Goal: Information Seeking & Learning: Check status

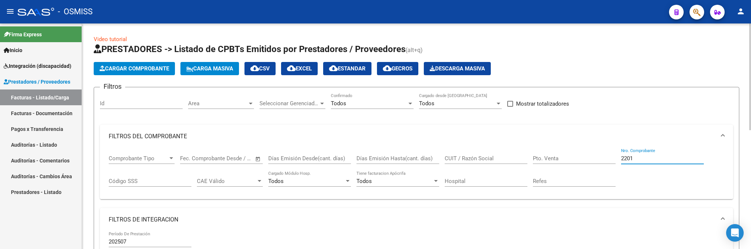
scroll to position [0, 717]
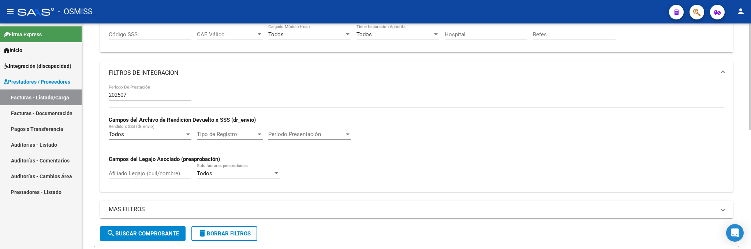
drag, startPoint x: 223, startPoint y: 233, endPoint x: 376, endPoint y: 110, distance: 196.5
click at [222, 233] on span "delete Borrar Filtros" at bounding box center [224, 233] width 53 height 7
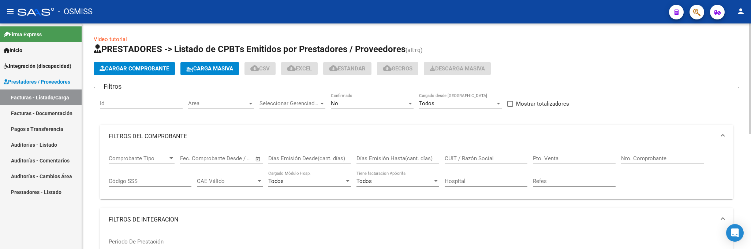
click at [376, 103] on div "No" at bounding box center [369, 103] width 76 height 7
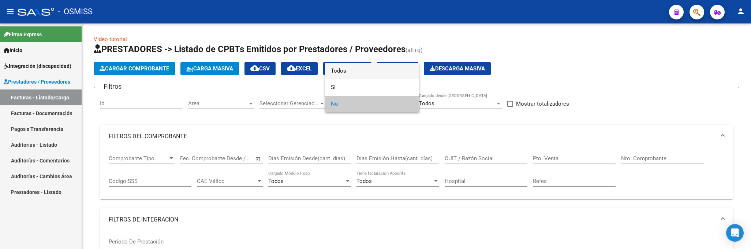
click at [345, 72] on span "Todos" at bounding box center [372, 71] width 83 height 16
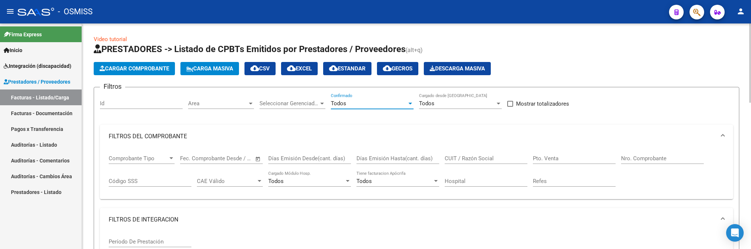
scroll to position [55, 0]
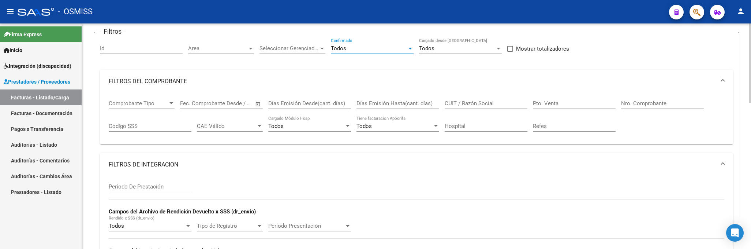
click at [142, 187] on input "Período De Prestación" at bounding box center [150, 186] width 83 height 7
type input "202507"
drag, startPoint x: 523, startPoint y: 7, endPoint x: 473, endPoint y: 67, distance: 78.0
click at [523, 7] on div "- OSMISS" at bounding box center [341, 12] width 646 height 16
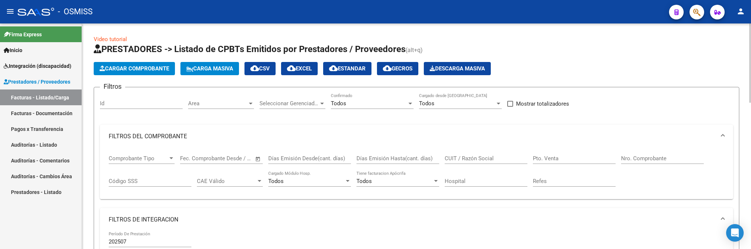
click at [585, 158] on input "Pto. Venta" at bounding box center [574, 158] width 83 height 7
type input "3"
click at [641, 161] on input "Nro. Comprobante" at bounding box center [662, 158] width 83 height 7
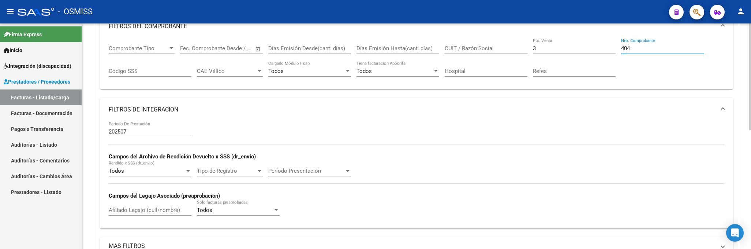
scroll to position [220, 0]
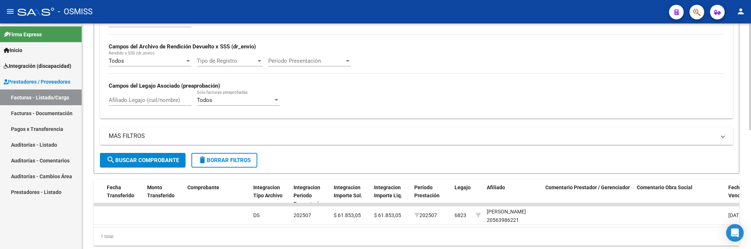
type input "404"
click at [587, 0] on mat-toolbar "menu - OSMISS person" at bounding box center [375, 11] width 751 height 23
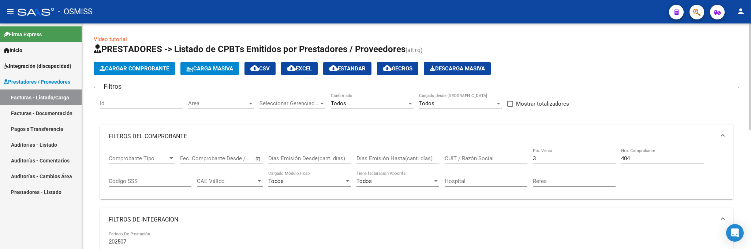
drag, startPoint x: 550, startPoint y: 156, endPoint x: 461, endPoint y: 139, distance: 90.8
click at [481, 149] on div "Comprobante Tipo Comprobante Tipo Fecha inicio – Fecha fin Fec. Comprobante Des…" at bounding box center [417, 170] width 616 height 45
type input "4"
drag, startPoint x: 629, startPoint y: 162, endPoint x: 553, endPoint y: 144, distance: 78.5
click at [556, 153] on div "Comprobante Tipo Comprobante Tipo Fecha inicio – Fecha fin Fec. Comprobante Des…" at bounding box center [417, 170] width 616 height 45
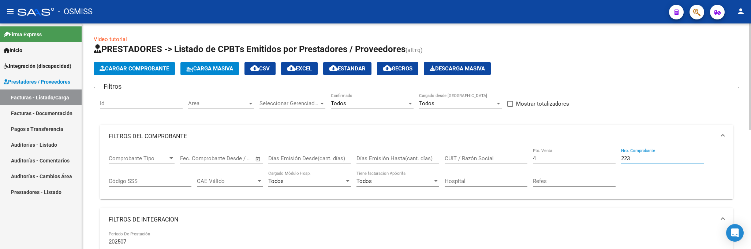
scroll to position [250, 0]
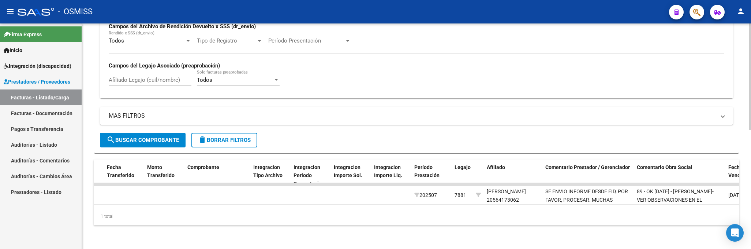
type input "223"
drag, startPoint x: 595, startPoint y: 15, endPoint x: 592, endPoint y: 42, distance: 26.9
click at [595, 15] on div "- OSMISS" at bounding box center [341, 12] width 646 height 16
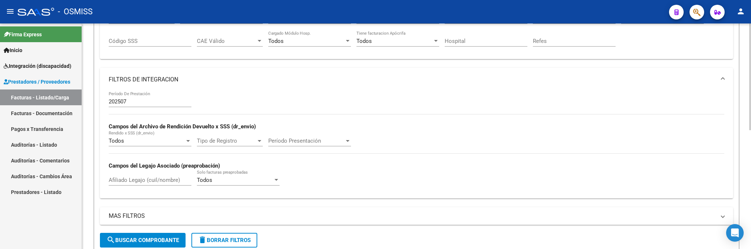
scroll to position [85, 0]
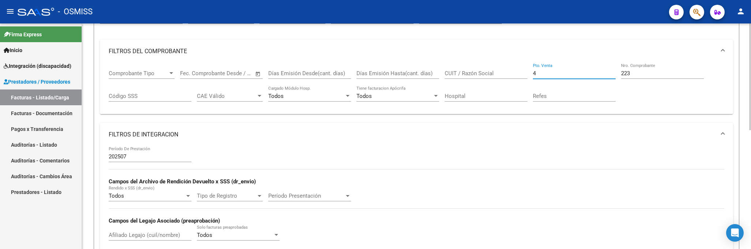
drag, startPoint x: 545, startPoint y: 73, endPoint x: 504, endPoint y: 66, distance: 41.2
click at [504, 67] on div "Comprobante Tipo Comprobante Tipo Fecha inicio – Fecha fin Fec. Comprobante Des…" at bounding box center [417, 85] width 616 height 45
type input "1"
drag, startPoint x: 645, startPoint y: 74, endPoint x: 574, endPoint y: 60, distance: 72.3
click at [574, 65] on div "Comprobante Tipo Comprobante Tipo Fecha inicio – Fecha fin Fec. Comprobante Des…" at bounding box center [417, 85] width 616 height 45
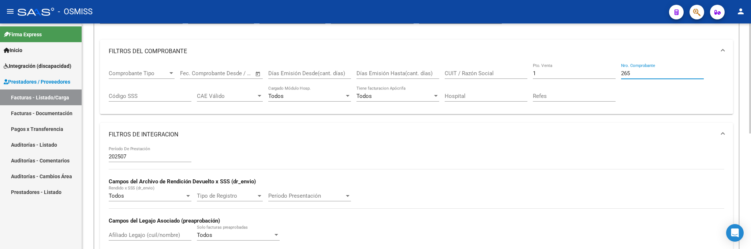
scroll to position [235, 0]
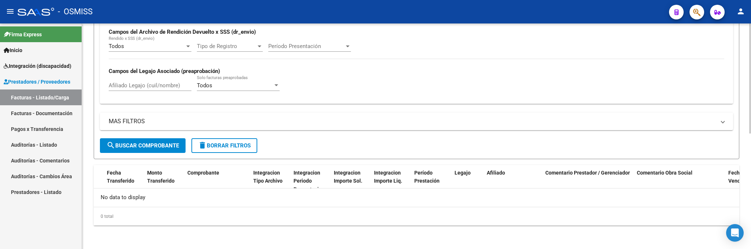
type input "265"
click at [129, 141] on button "search Buscar Comprobante" at bounding box center [143, 145] width 86 height 15
click at [537, 7] on div "- OSMISS" at bounding box center [341, 12] width 646 height 16
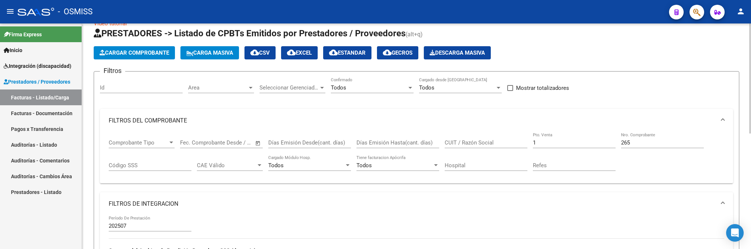
drag, startPoint x: 554, startPoint y: 143, endPoint x: 516, endPoint y: 141, distance: 37.4
click at [520, 142] on div "Comprobante Tipo Comprobante Tipo Fecha inicio – Fecha fin Fec. Comprobante Des…" at bounding box center [417, 154] width 616 height 45
type input "3"
drag, startPoint x: 641, startPoint y: 139, endPoint x: 585, endPoint y: 133, distance: 56.4
click at [589, 138] on div "Comprobante Tipo Comprobante Tipo Fecha inicio – Fecha fin Fec. Comprobante Des…" at bounding box center [417, 154] width 616 height 45
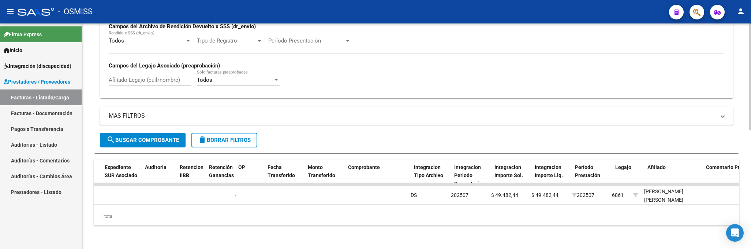
scroll to position [0, 561]
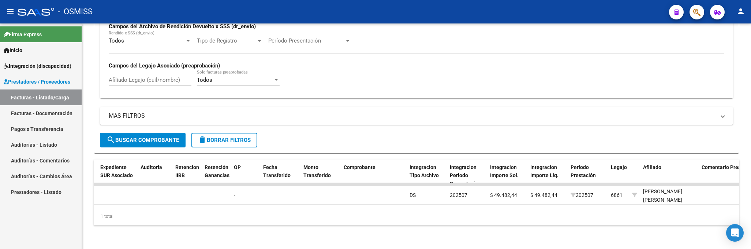
type input "920"
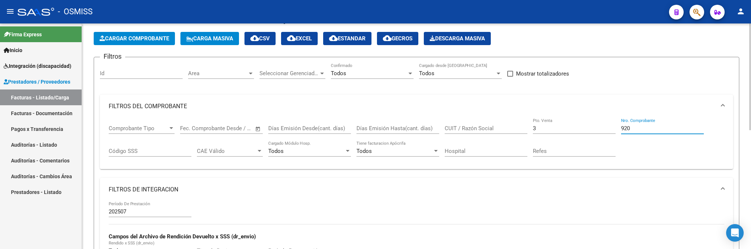
drag, startPoint x: 533, startPoint y: 125, endPoint x: 464, endPoint y: 118, distance: 69.6
click at [464, 118] on div "Comprobante Tipo Comprobante Tipo Fecha inicio – Fecha fin Fec. Comprobante Des…" at bounding box center [417, 140] width 616 height 45
type input "5"
drag, startPoint x: 631, startPoint y: 130, endPoint x: 556, endPoint y: 122, distance: 75.1
click at [556, 122] on div "Comprobante Tipo Comprobante Tipo Fecha inicio – Fecha fin Fec. Comprobante Des…" at bounding box center [417, 140] width 616 height 45
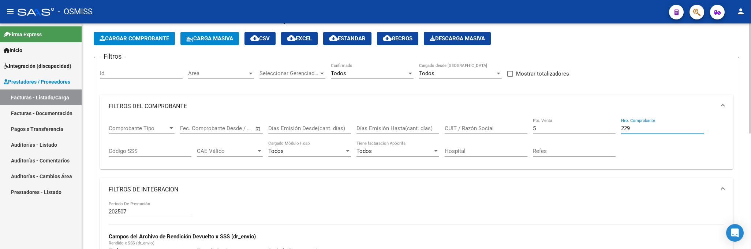
scroll to position [235, 0]
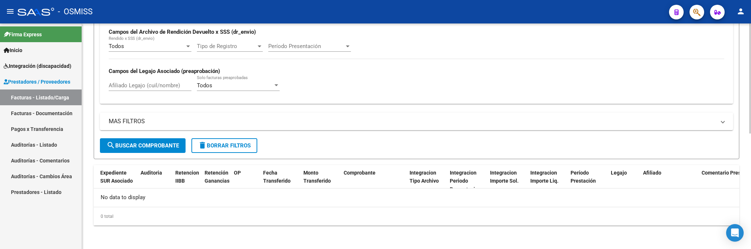
click at [148, 152] on button "search Buscar Comprobante" at bounding box center [143, 145] width 86 height 15
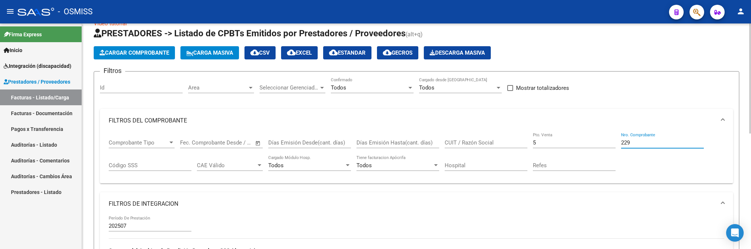
drag, startPoint x: 643, startPoint y: 141, endPoint x: 606, endPoint y: 141, distance: 36.6
click at [606, 141] on div "Comprobante Tipo Comprobante Tipo Fecha inicio – Fecha fin Fec. Comprobante Des…" at bounding box center [417, 154] width 616 height 45
type input "895"
click at [605, 141] on input "5" at bounding box center [574, 142] width 83 height 7
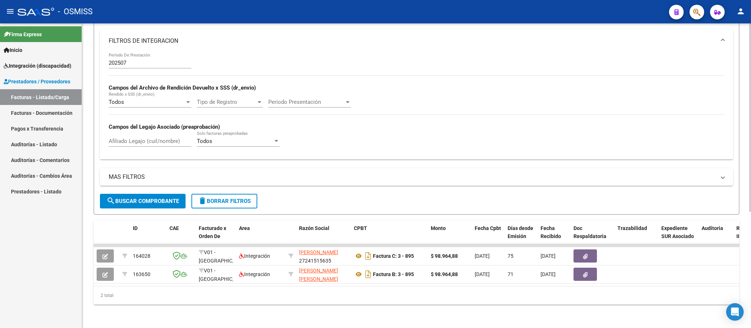
scroll to position [24, 0]
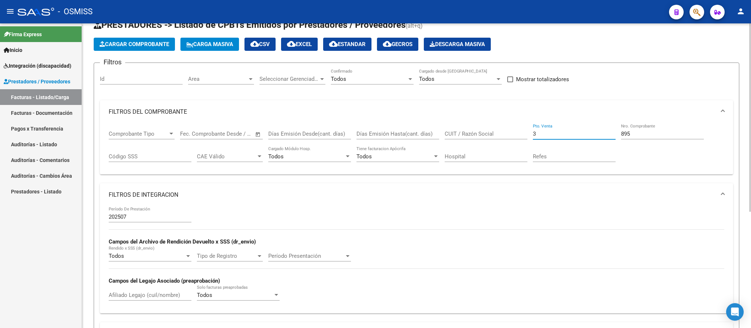
click at [519, 134] on div "Comprobante Tipo Comprobante Tipo Fecha inicio – Fecha fin Fec. Comprobante Des…" at bounding box center [417, 146] width 616 height 45
type input "1"
drag, startPoint x: 575, startPoint y: 137, endPoint x: 564, endPoint y: 136, distance: 10.3
click at [564, 136] on div "Comprobante Tipo Comprobante Tipo Fecha inicio – Fecha fin Fec. Comprobante Des…" at bounding box center [417, 146] width 616 height 45
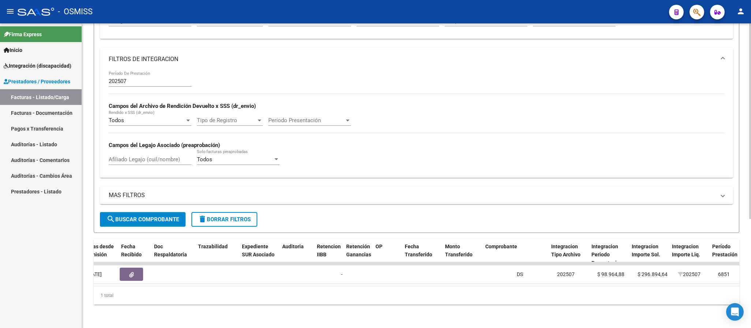
scroll to position [0, 631]
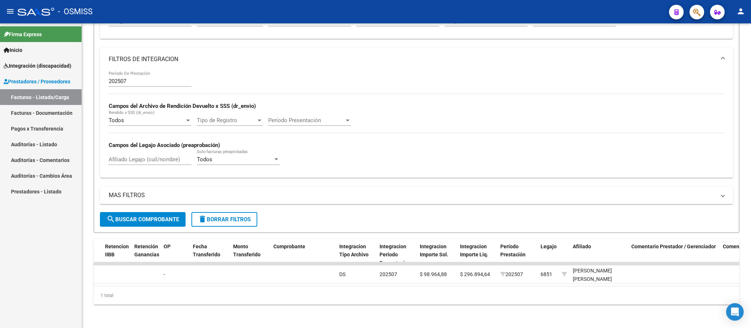
type input "415"
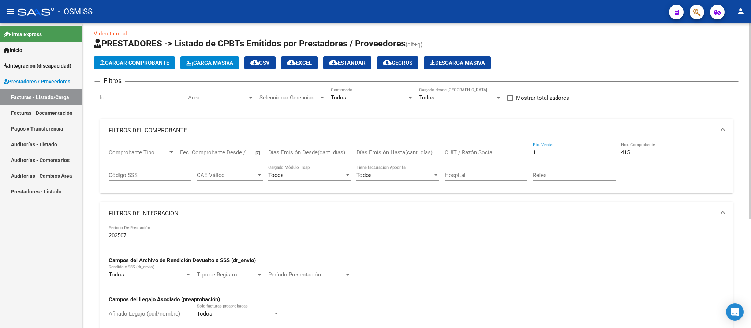
drag, startPoint x: 565, startPoint y: 156, endPoint x: 488, endPoint y: 135, distance: 80.3
click at [500, 156] on div "Comprobante Tipo Comprobante Tipo Fecha inicio – Fecha fin Fec. Comprobante Des…" at bounding box center [417, 164] width 616 height 45
type input "2"
drag, startPoint x: 631, startPoint y: 151, endPoint x: 620, endPoint y: 151, distance: 11.7
click at [620, 151] on div "Comprobante Tipo Comprobante Tipo Fecha inicio – Fecha fin Fec. Comprobante Des…" at bounding box center [417, 164] width 616 height 45
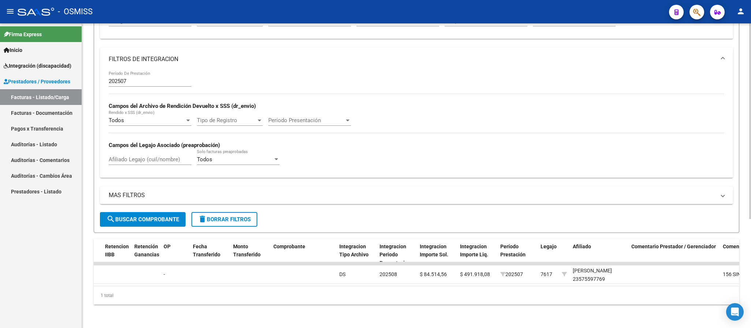
scroll to position [60, 0]
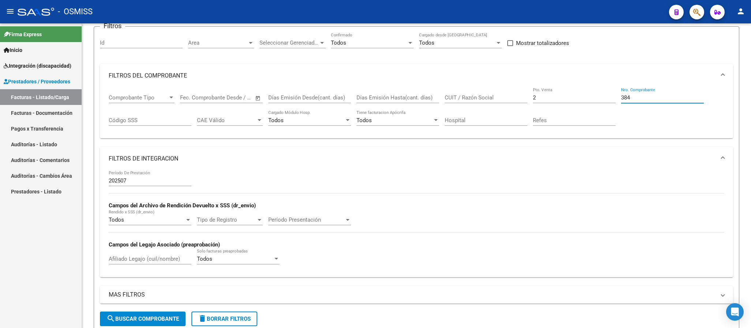
type input "384"
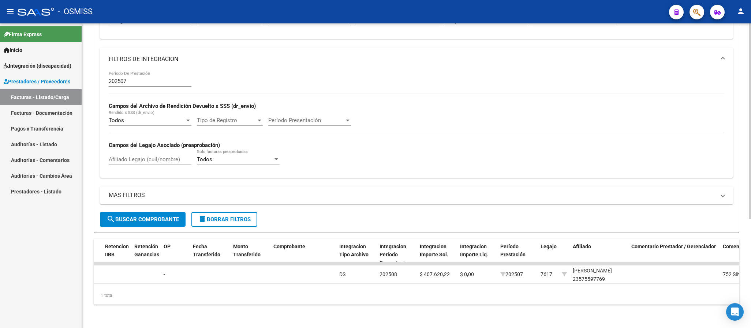
scroll to position [5, 0]
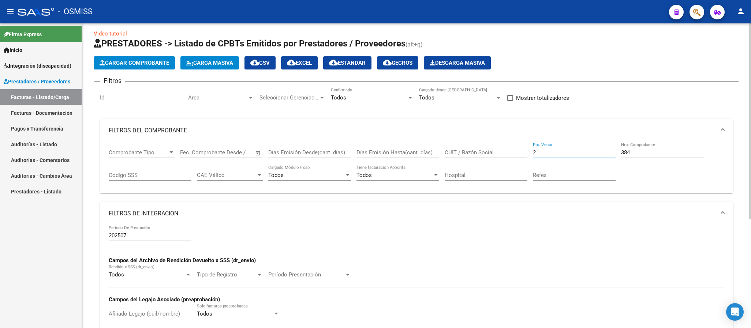
drag, startPoint x: 538, startPoint y: 151, endPoint x: 531, endPoint y: 151, distance: 7.3
click at [531, 151] on div "Comprobante Tipo Comprobante Tipo Fecha inicio – Fecha fin Fec. Comprobante Des…" at bounding box center [417, 164] width 616 height 45
type input "1"
drag, startPoint x: 640, startPoint y: 153, endPoint x: 606, endPoint y: 149, distance: 34.2
click at [606, 149] on div "Comprobante Tipo Comprobante Tipo Fecha inicio – Fecha fin Fec. Comprobante Des…" at bounding box center [417, 164] width 616 height 45
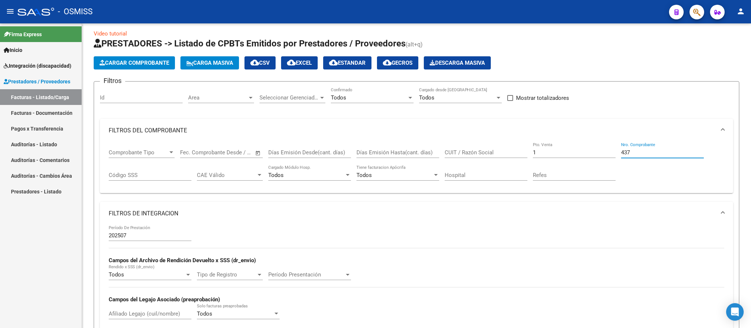
type input "437"
drag, startPoint x: 537, startPoint y: 150, endPoint x: 522, endPoint y: 149, distance: 15.4
click at [522, 151] on div "Comprobante Tipo Comprobante Tipo Fecha inicio – Fecha fin Fec. Comprobante Des…" at bounding box center [417, 164] width 616 height 45
type input "3"
drag, startPoint x: 632, startPoint y: 154, endPoint x: 605, endPoint y: 148, distance: 27.7
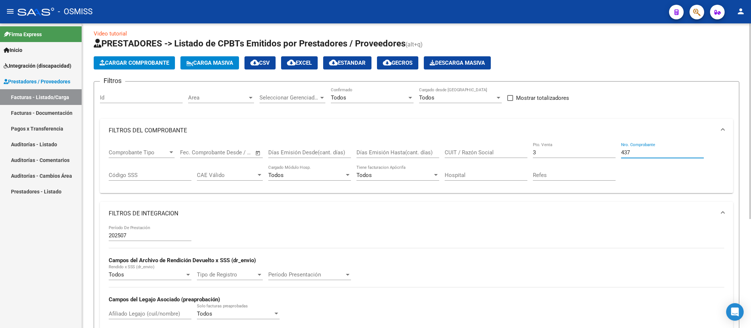
click at [606, 150] on div "Comprobante Tipo Comprobante Tipo Fecha inicio – Fecha fin Fec. Comprobante Des…" at bounding box center [417, 164] width 616 height 45
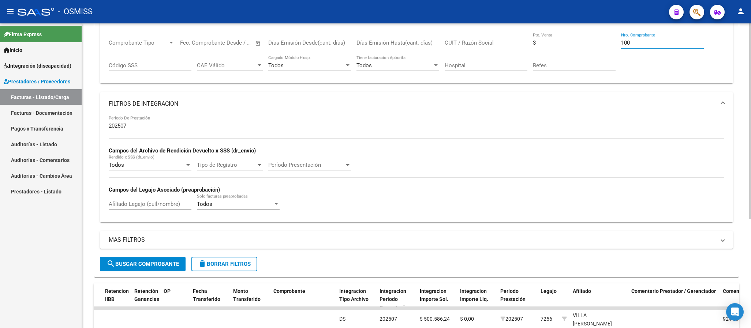
scroll to position [170, 0]
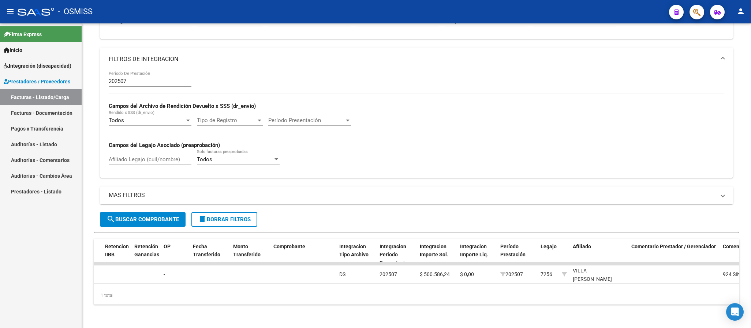
type input "100"
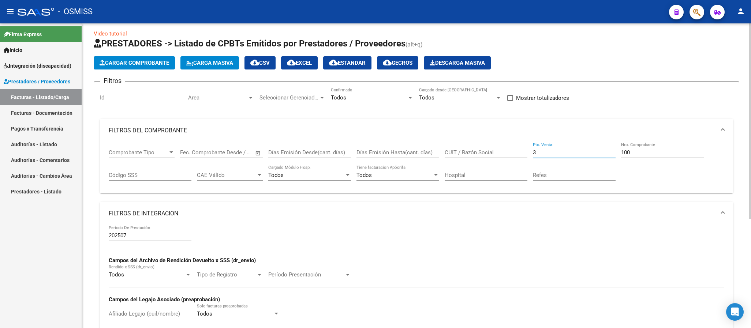
drag, startPoint x: 545, startPoint y: 152, endPoint x: 512, endPoint y: 150, distance: 33.0
click at [512, 150] on div "Comprobante Tipo Comprobante Tipo Fecha inicio – Fecha fin Fec. Comprobante Des…" at bounding box center [417, 164] width 616 height 45
type input "1"
drag, startPoint x: 637, startPoint y: 152, endPoint x: 574, endPoint y: 148, distance: 63.8
click at [574, 148] on div "Comprobante Tipo Comprobante Tipo Fecha inicio – Fecha fin Fec. Comprobante Des…" at bounding box center [417, 164] width 616 height 45
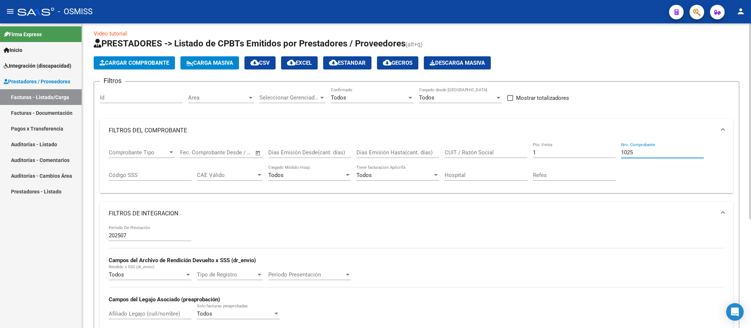
scroll to position [170, 0]
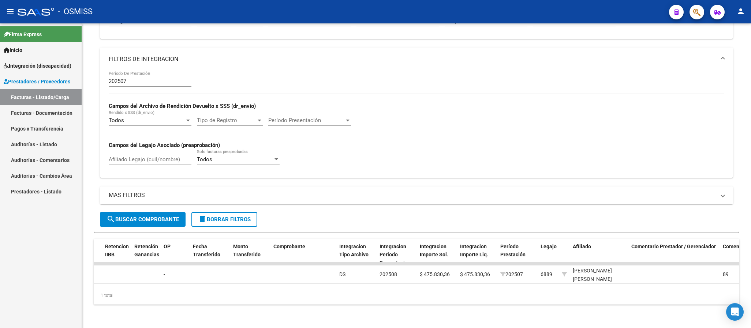
type input "1025"
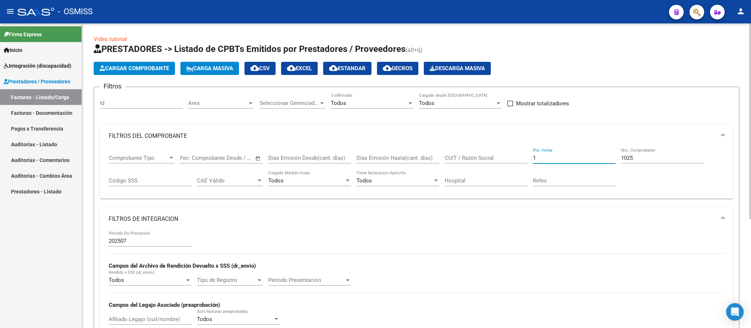
drag, startPoint x: 545, startPoint y: 157, endPoint x: 449, endPoint y: 130, distance: 99.8
click at [491, 150] on div "Comprobante Tipo Comprobante Tipo Fecha inicio – Fecha fin Fec. Comprobante Des…" at bounding box center [417, 170] width 616 height 45
type input "3"
drag, startPoint x: 634, startPoint y: 160, endPoint x: 592, endPoint y: 152, distance: 42.1
click at [598, 157] on div "Comprobante Tipo Comprobante Tipo Fecha inicio – Fecha fin Fec. Comprobante Des…" at bounding box center [417, 170] width 616 height 45
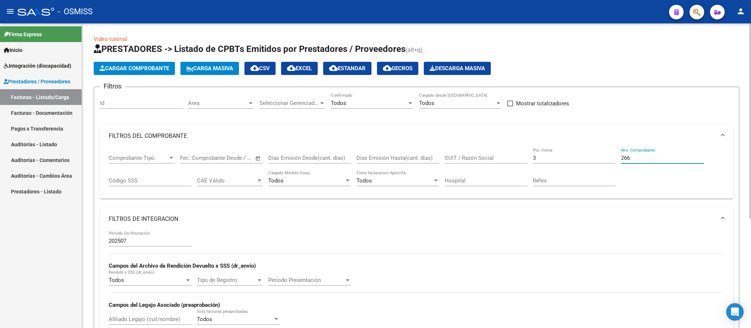
scroll to position [170, 0]
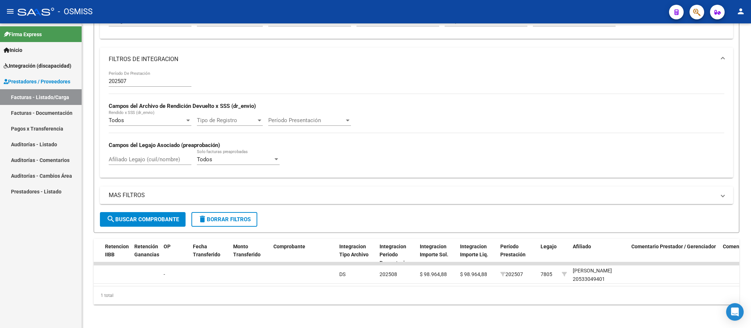
type input "266"
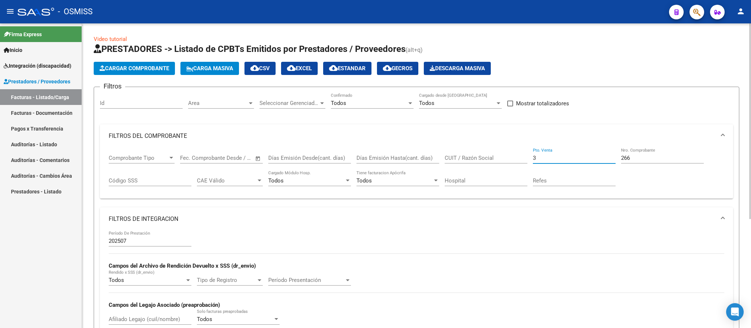
drag, startPoint x: 545, startPoint y: 161, endPoint x: 512, endPoint y: 156, distance: 33.4
click at [520, 161] on div "Comprobante Tipo Comprobante Tipo Fecha inicio – Fecha fin Fec. Comprobante Des…" at bounding box center [417, 170] width 616 height 45
type input "5"
drag, startPoint x: 639, startPoint y: 155, endPoint x: 619, endPoint y: 156, distance: 20.2
click at [619, 156] on div "Comprobante Tipo Comprobante Tipo Fecha inicio – Fecha fin Fec. Comprobante Des…" at bounding box center [417, 170] width 616 height 45
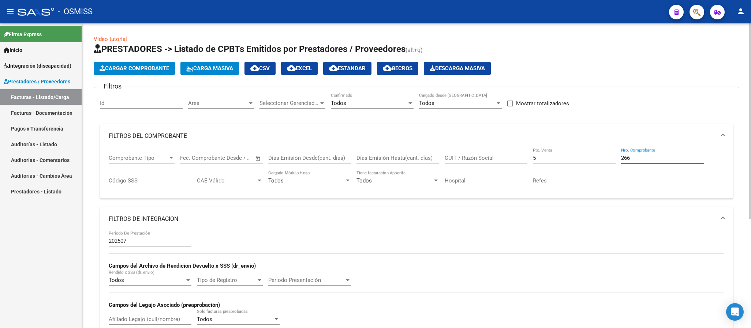
drag, startPoint x: 632, startPoint y: 156, endPoint x: 588, endPoint y: 153, distance: 44.8
click at [589, 156] on div "Comprobante Tipo Comprobante Tipo Fecha inicio – Fecha fin Fec. Comprobante Des…" at bounding box center [417, 170] width 616 height 45
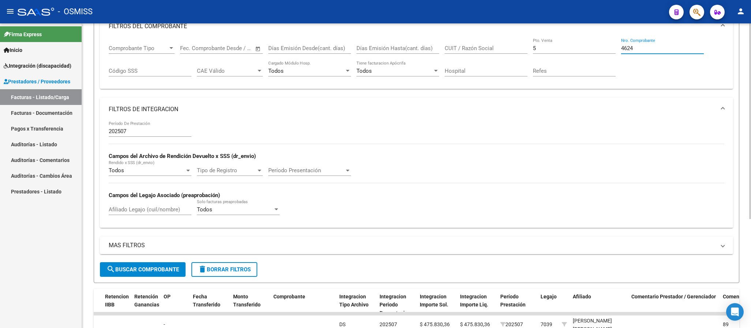
scroll to position [165, 0]
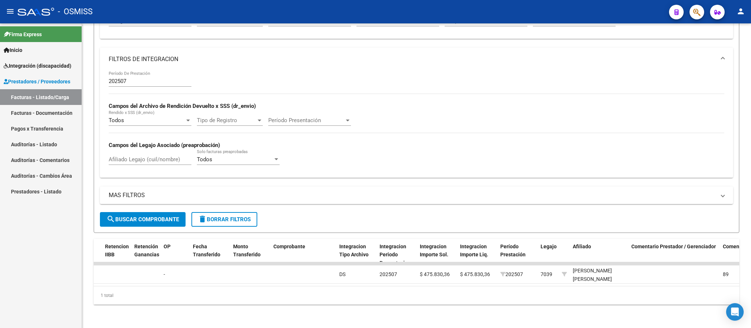
type input "4624"
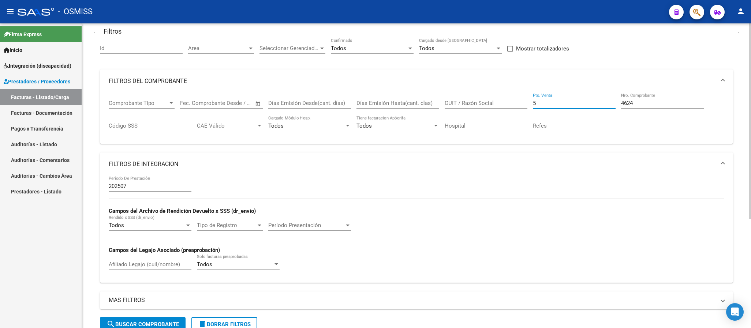
drag, startPoint x: 499, startPoint y: 104, endPoint x: 494, endPoint y: 97, distance: 8.4
click at [497, 100] on div "Comprobante Tipo Comprobante Tipo Fecha inicio – Fecha fin Fec. Comprobante Des…" at bounding box center [417, 115] width 616 height 45
type input "1"
drag, startPoint x: 604, startPoint y: 103, endPoint x: 582, endPoint y: 97, distance: 22.9
click at [593, 103] on div "Comprobante Tipo Comprobante Tipo Fecha inicio – Fecha fin Fec. Comprobante Des…" at bounding box center [417, 115] width 616 height 45
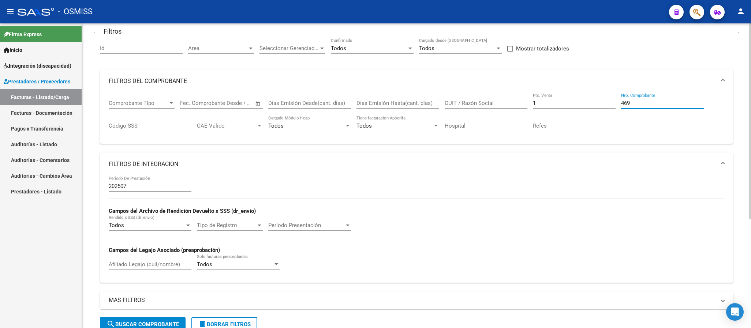
scroll to position [170, 0]
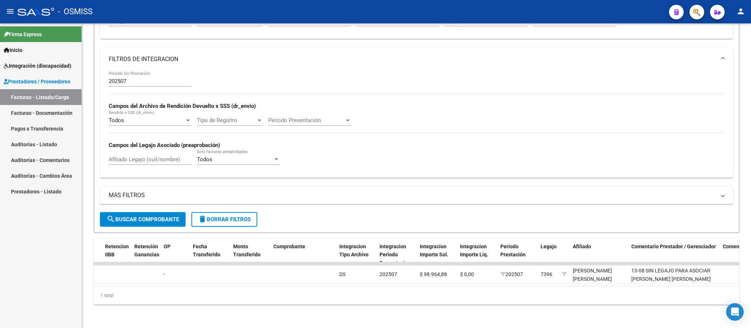
type input "469"
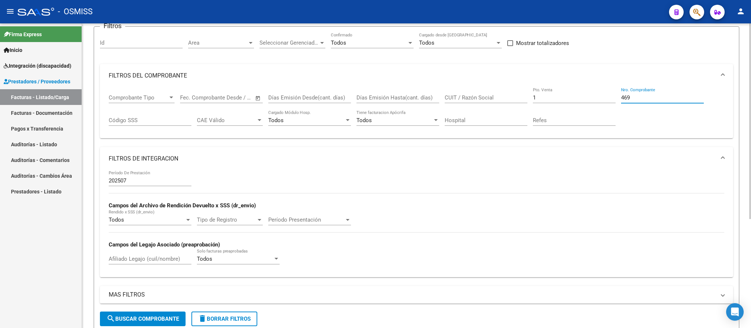
drag, startPoint x: 509, startPoint y: 97, endPoint x: 500, endPoint y: 86, distance: 14.3
click at [506, 94] on div "Comprobante Tipo Comprobante Tipo Fecha inicio – Fecha fin Fec. Comprobante Des…" at bounding box center [417, 109] width 616 height 45
type input "8"
type input "5"
drag, startPoint x: 618, startPoint y: 100, endPoint x: 586, endPoint y: 97, distance: 32.0
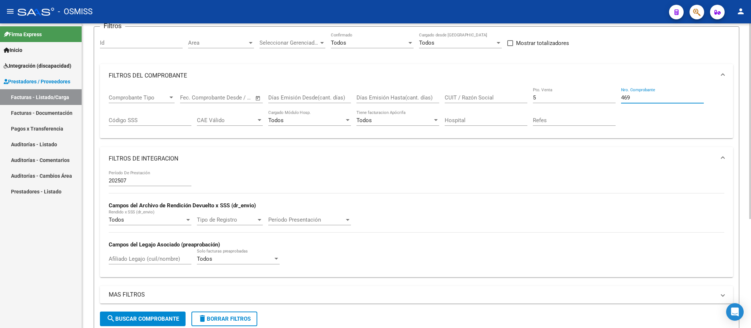
click at [586, 99] on div "Comprobante Tipo Comprobante Tipo Fecha inicio – Fecha fin Fec. Comprobante Des…" at bounding box center [417, 109] width 616 height 45
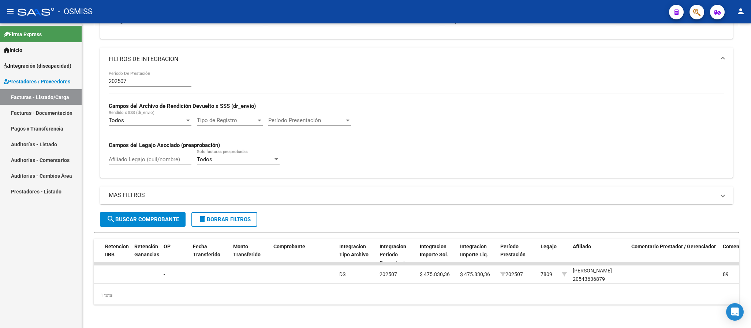
type input "4620"
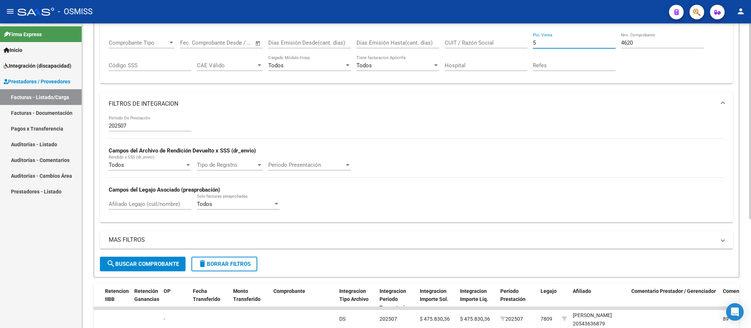
drag, startPoint x: 530, startPoint y: 44, endPoint x: 509, endPoint y: 39, distance: 20.8
click at [512, 42] on div "Comprobante Tipo Comprobante Tipo Fecha inicio – Fecha fin Fec. Comprobante Des…" at bounding box center [417, 55] width 616 height 45
type input "2"
drag, startPoint x: 632, startPoint y: 46, endPoint x: 622, endPoint y: 46, distance: 10.6
click at [622, 46] on div "4620 Nro. Comprobante" at bounding box center [662, 41] width 83 height 16
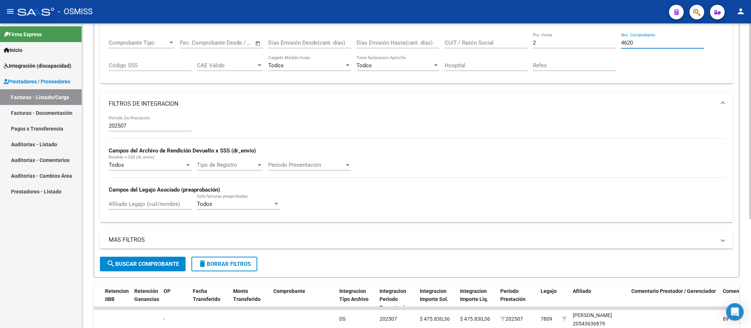
drag, startPoint x: 636, startPoint y: 45, endPoint x: 611, endPoint y: 45, distance: 25.3
click at [611, 45] on div "Comprobante Tipo Comprobante Tipo Fecha inicio – Fecha fin Fec. Comprobante Des…" at bounding box center [417, 55] width 616 height 45
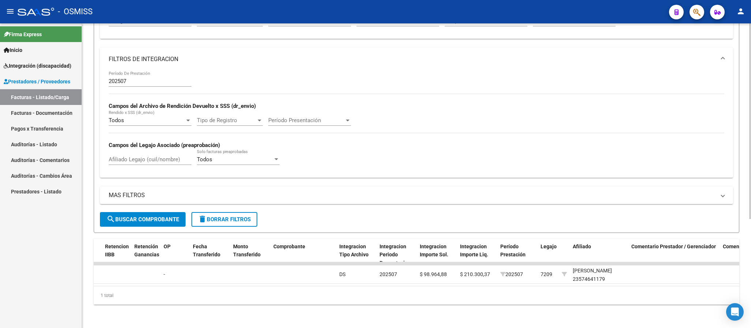
scroll to position [60, 0]
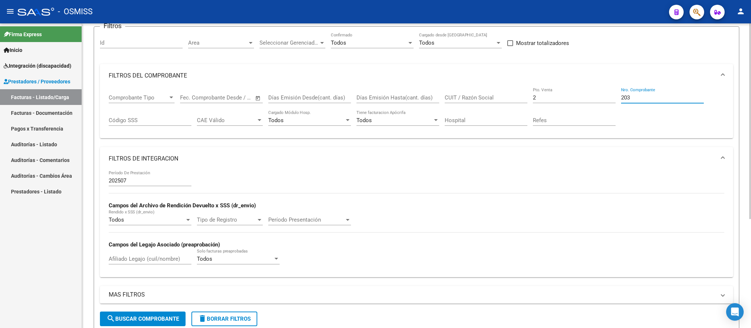
drag, startPoint x: 635, startPoint y: 100, endPoint x: 601, endPoint y: 97, distance: 34.6
click at [601, 97] on div "Comprobante Tipo Comprobante Tipo Fecha inicio – Fecha fin Fec. Comprobante Des…" at bounding box center [417, 109] width 616 height 45
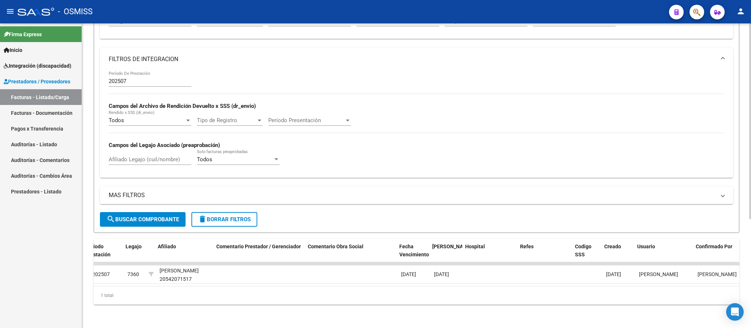
scroll to position [0, 1046]
type input "6"
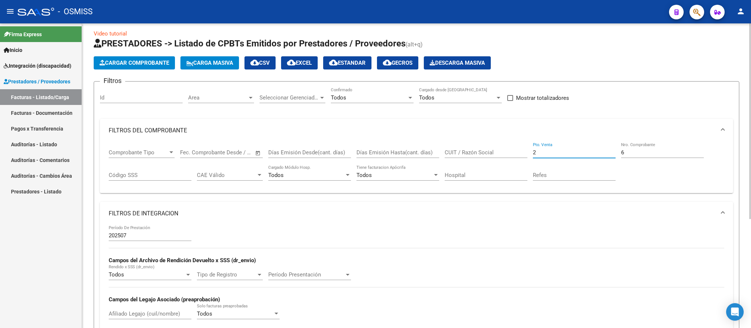
drag, startPoint x: 524, startPoint y: 153, endPoint x: 519, endPoint y: 145, distance: 8.7
click at [521, 153] on div "Comprobante Tipo Comprobante Tipo Fecha inicio – Fecha fin Fec. Comprobante Des…" at bounding box center [417, 164] width 616 height 45
type input "3"
drag, startPoint x: 623, startPoint y: 153, endPoint x: 611, endPoint y: 154, distance: 11.8
click at [611, 154] on div "Comprobante Tipo Comprobante Tipo Fecha inicio – Fecha fin Fec. Comprobante Des…" at bounding box center [417, 164] width 616 height 45
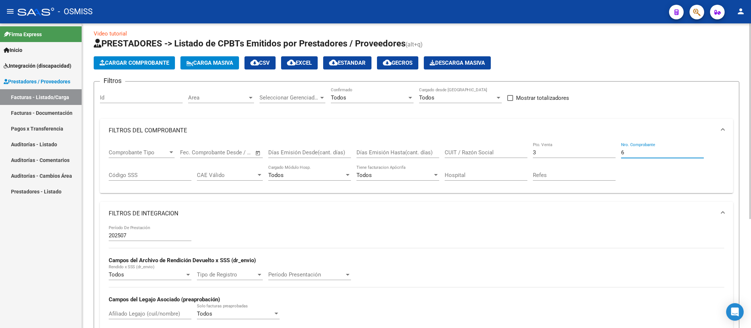
drag, startPoint x: 630, startPoint y: 154, endPoint x: 602, endPoint y: 152, distance: 28.2
click at [602, 152] on div "Comprobante Tipo Comprobante Tipo Fecha inicio – Fecha fin Fec. Comprobante Des…" at bounding box center [417, 164] width 616 height 45
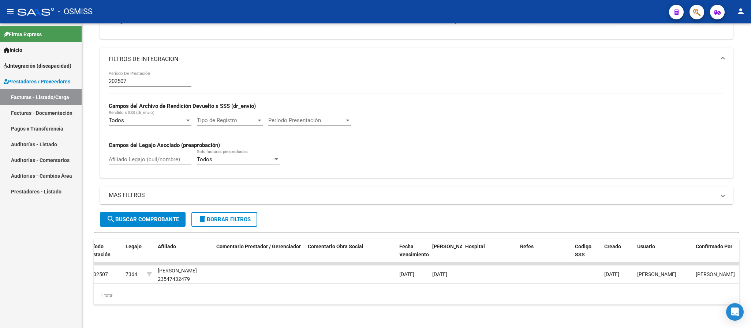
type input "538"
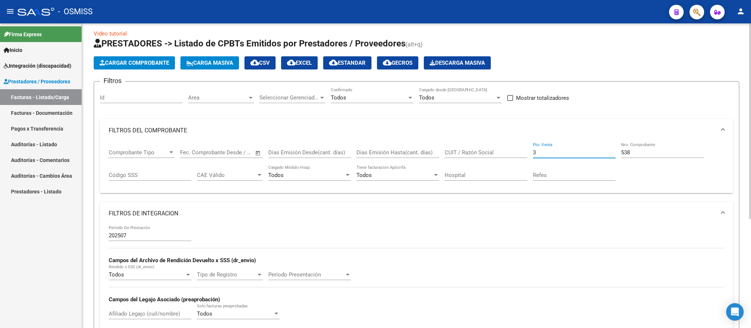
drag, startPoint x: 556, startPoint y: 153, endPoint x: 488, endPoint y: 143, distance: 68.7
click at [492, 152] on div "Comprobante Tipo Comprobante Tipo Fecha inicio – Fecha fin Fec. Comprobante Des…" at bounding box center [417, 164] width 616 height 45
type input "1"
drag, startPoint x: 636, startPoint y: 155, endPoint x: 530, endPoint y: 127, distance: 110.3
click at [603, 153] on div "Comprobante Tipo Comprobante Tipo Fecha inicio – Fecha fin Fec. Comprobante Des…" at bounding box center [417, 164] width 616 height 45
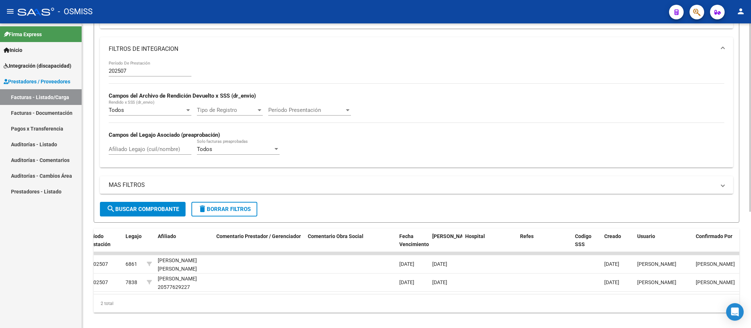
scroll to position [60, 0]
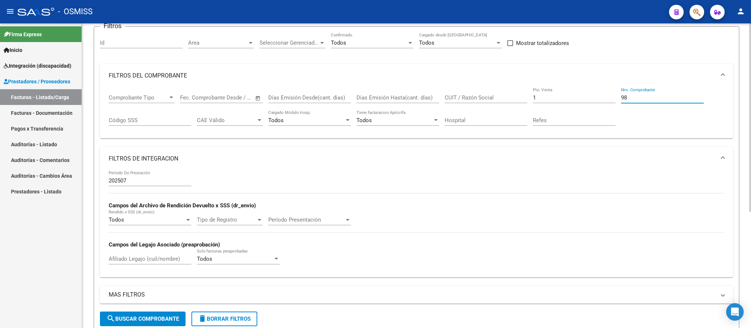
drag, startPoint x: 648, startPoint y: 96, endPoint x: 624, endPoint y: 92, distance: 24.6
click at [624, 92] on div "98 Nro. Comprobante" at bounding box center [662, 95] width 83 height 16
click at [633, 98] on input "98" at bounding box center [662, 97] width 83 height 7
type input "9"
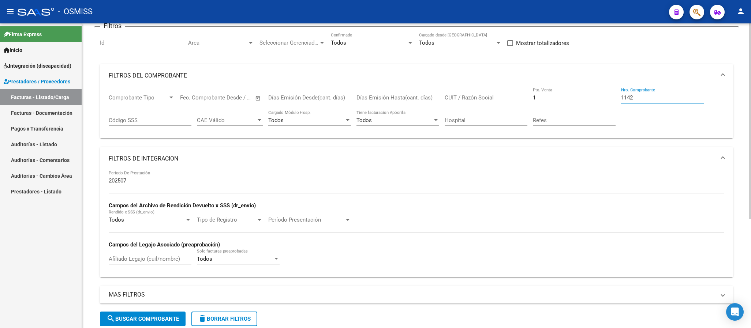
type input "1142"
